Goal: Task Accomplishment & Management: Use online tool/utility

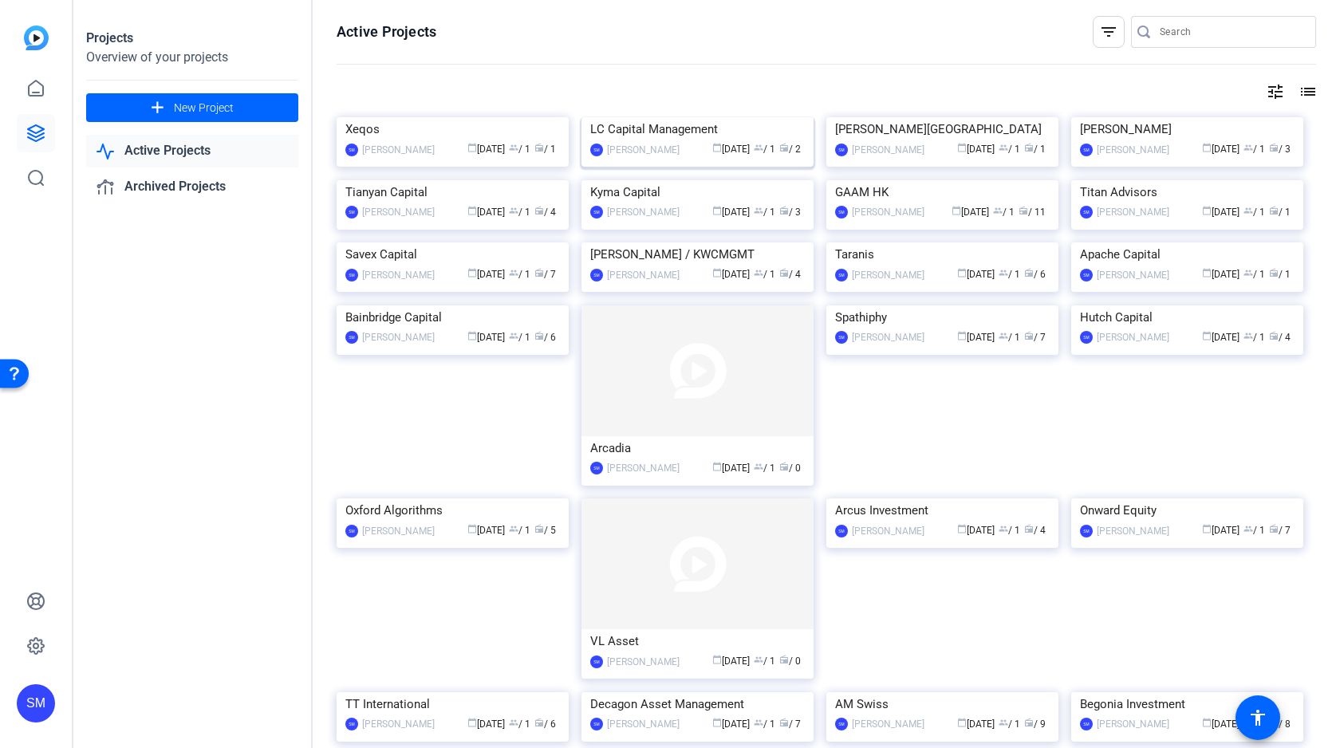
click at [723, 117] on img at bounding box center [697, 117] width 232 height 0
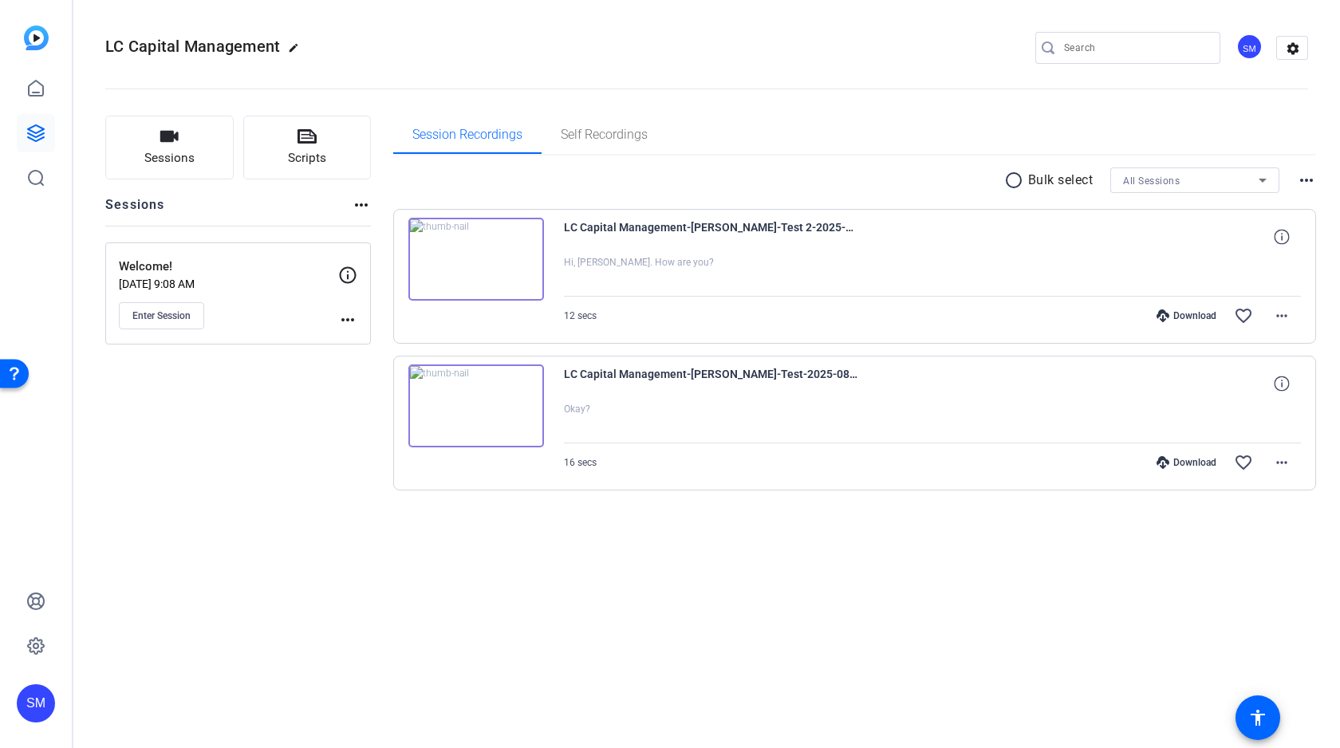
click at [339, 321] on mat-icon "more_horiz" at bounding box center [347, 319] width 19 height 19
click at [407, 342] on span "Edit Session" at bounding box center [387, 342] width 73 height 19
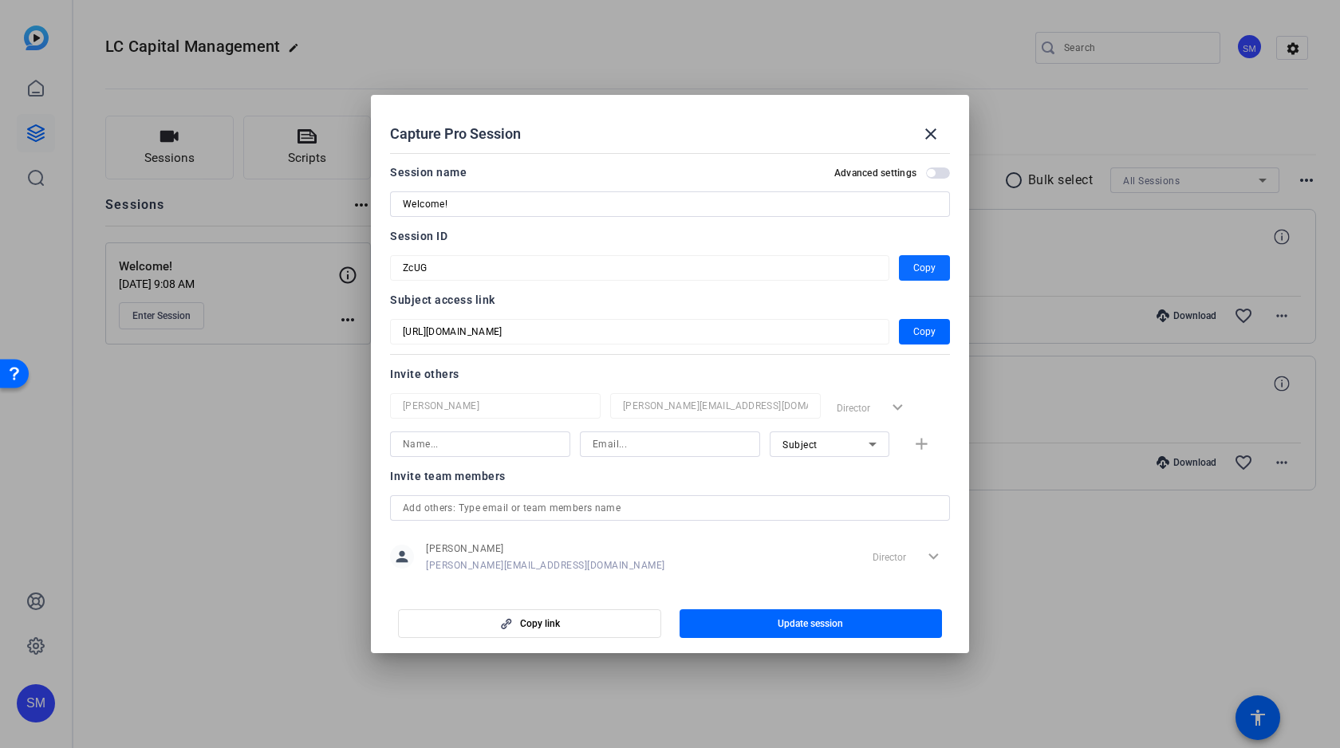
click at [916, 267] on span "Copy" at bounding box center [924, 267] width 22 height 19
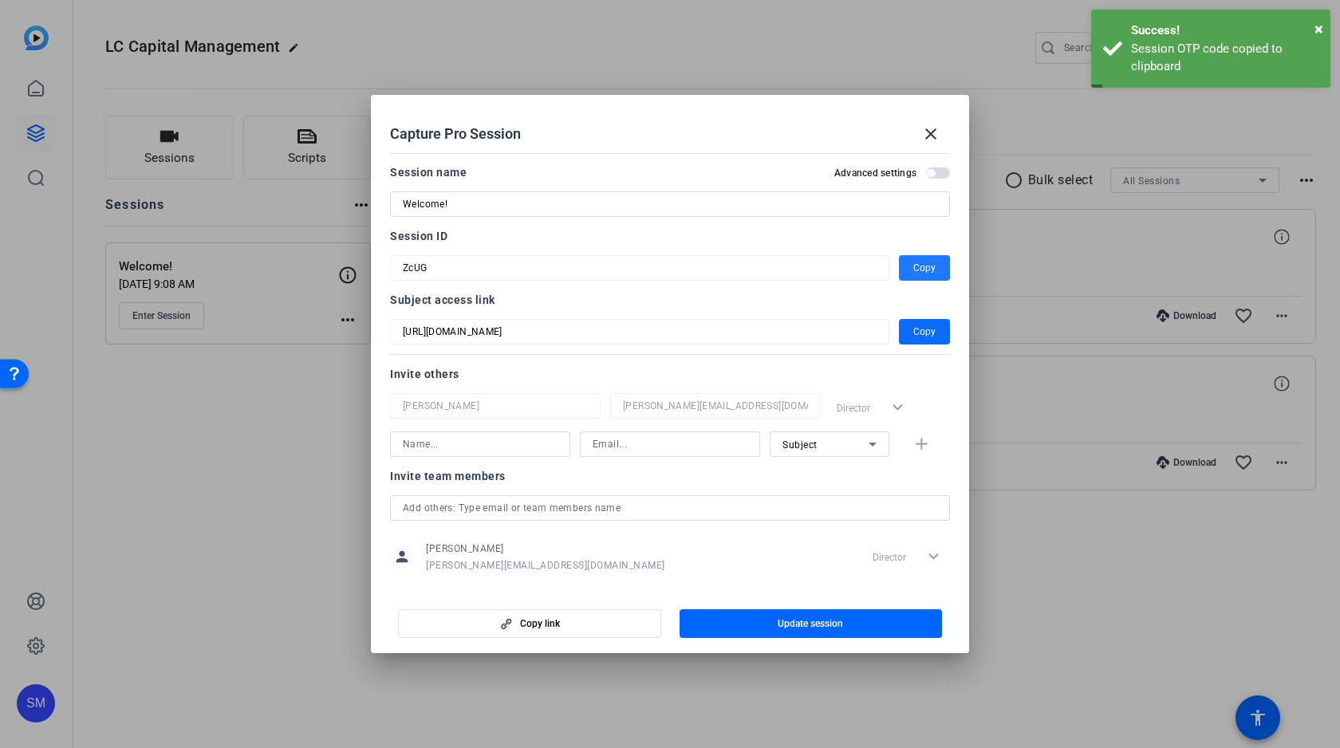
click at [924, 327] on span "Copy" at bounding box center [924, 331] width 22 height 19
